Goal: Check status: Check status

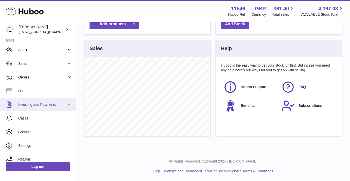
scroll to position [30, 0]
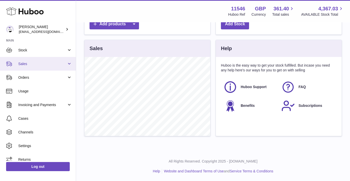
click at [69, 63] on link "Sales" at bounding box center [38, 64] width 76 height 14
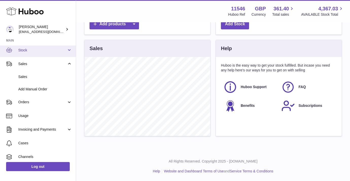
scroll to position [0, 0]
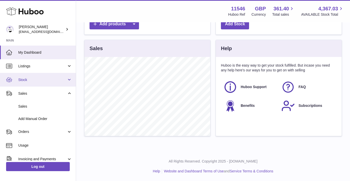
click at [71, 81] on link "Stock" at bounding box center [38, 80] width 76 height 14
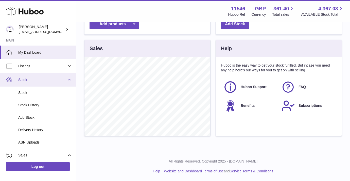
click at [68, 81] on link "Stock" at bounding box center [38, 80] width 76 height 14
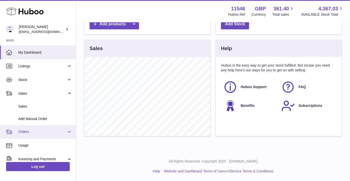
scroll to position [60, 0]
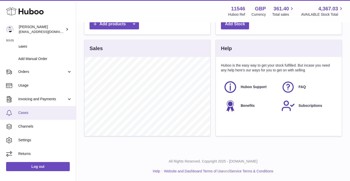
click at [29, 113] on span "Cases" at bounding box center [45, 112] width 54 height 5
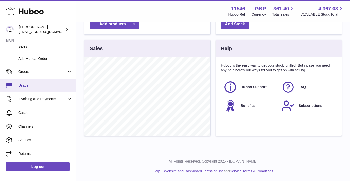
scroll to position [0, 0]
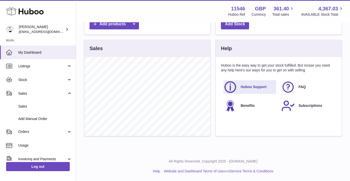
click at [247, 86] on span "Huboo Support" at bounding box center [253, 87] width 26 height 5
click at [209, 151] on div "Notice If you're planning on sending your products internationally please add r…" at bounding box center [213, 11] width 274 height 280
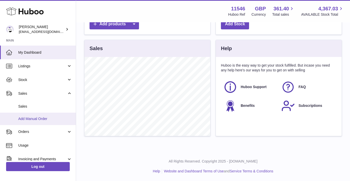
scroll to position [60, 0]
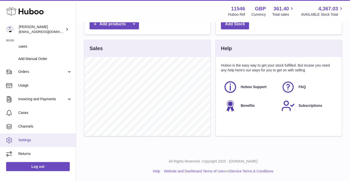
click at [23, 139] on span "Settings" at bounding box center [45, 140] width 54 height 5
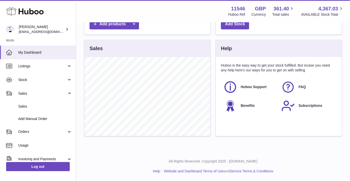
scroll to position [0, 0]
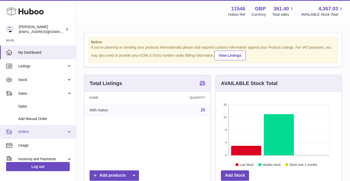
click at [47, 131] on span "Orders" at bounding box center [42, 131] width 48 height 5
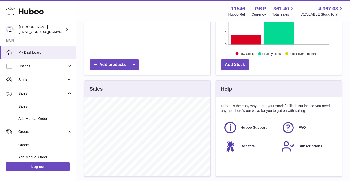
scroll to position [104, 0]
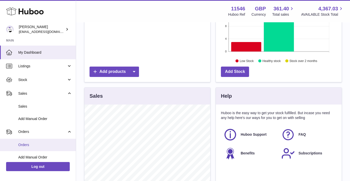
click at [26, 146] on span "Orders" at bounding box center [45, 145] width 54 height 5
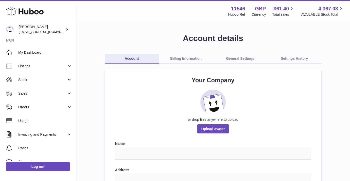
click at [245, 57] on link "General Settings" at bounding box center [240, 59] width 54 height 10
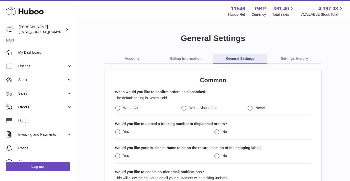
click at [298, 64] on div "Account Billing Information General Settings Settings History Common When would…" at bounding box center [213, 139] width 217 height 170
click at [296, 58] on link "Settings History" at bounding box center [294, 59] width 54 height 10
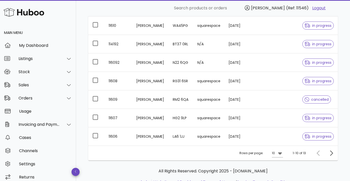
scroll to position [152, 0]
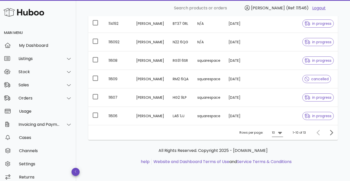
click at [280, 132] on icon at bounding box center [280, 133] width 4 height 2
click at [280, 161] on div "50" at bounding box center [278, 161] width 5 height 5
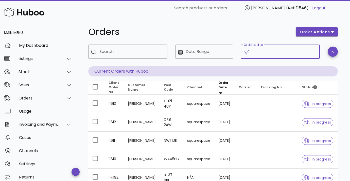
click at [270, 53] on input "Order status" at bounding box center [284, 52] width 65 height 8
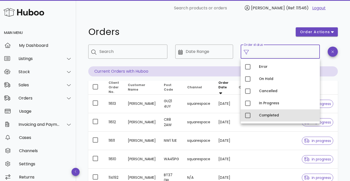
click at [254, 114] on div "Completed" at bounding box center [279, 115] width 79 height 12
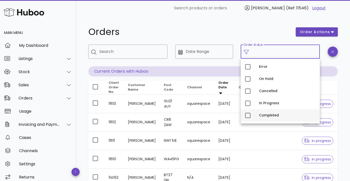
type input "**********"
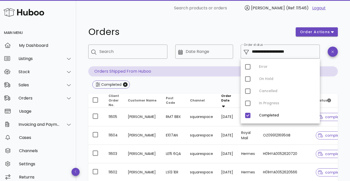
click at [327, 61] on div at bounding box center [332, 56] width 16 height 28
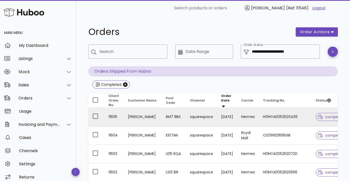
click at [132, 118] on td "[PERSON_NAME]" at bounding box center [143, 117] width 38 height 18
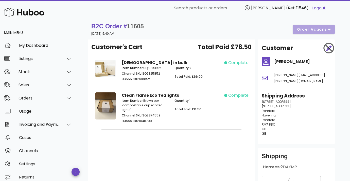
click at [143, 120] on p "Huboo SKU: 1048799" at bounding box center [145, 121] width 47 height 5
